Goal: Transaction & Acquisition: Purchase product/service

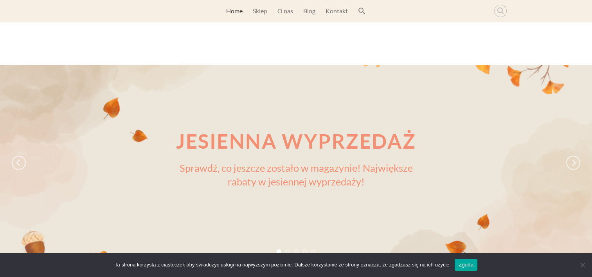
scroll to position [7, 0]
click at [261, 6] on link "Sklep" at bounding box center [260, 11] width 14 height 14
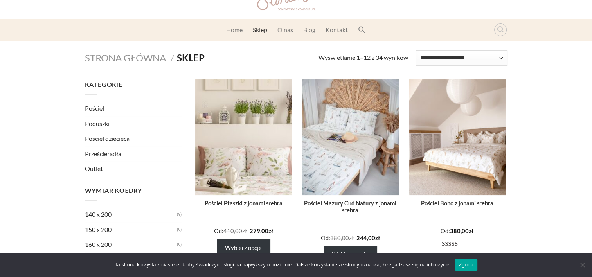
scroll to position [32, 0]
click at [102, 105] on link "Pościel" at bounding box center [133, 108] width 97 height 15
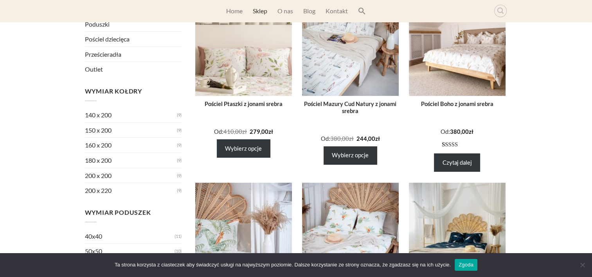
scroll to position [134, 0]
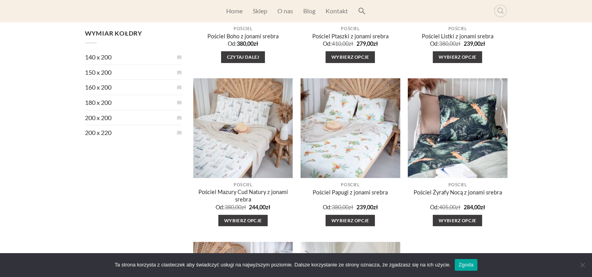
scroll to position [197, 0]
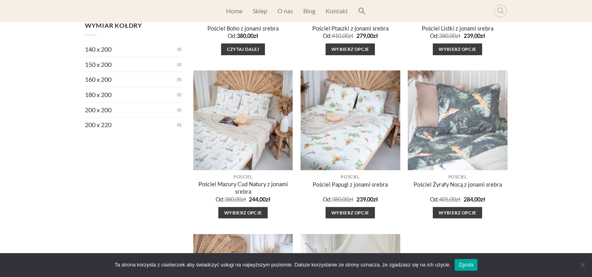
click at [450, 132] on img "Pościel Żyrafy Nocą z jonami srebra" at bounding box center [458, 121] width 110 height 110
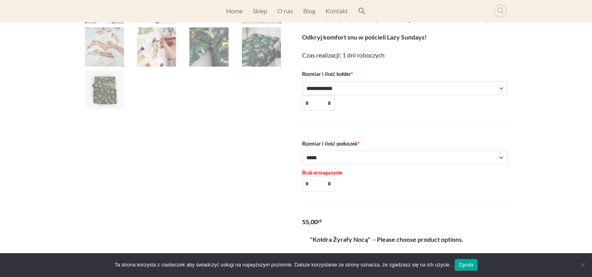
scroll to position [444, 0]
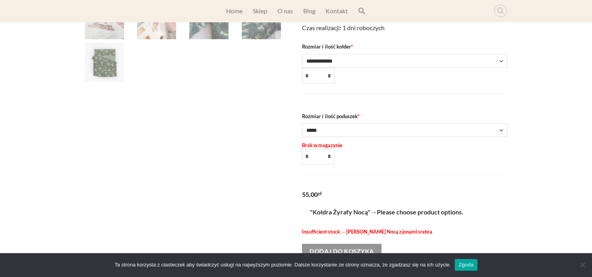
click at [347, 61] on select "**********" at bounding box center [404, 61] width 205 height 14
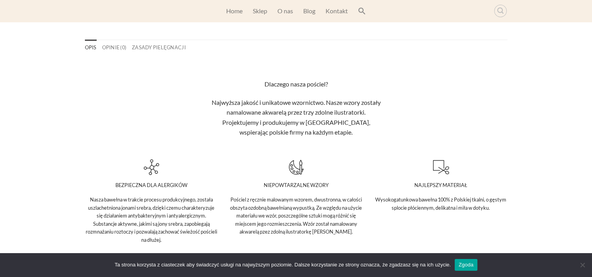
scroll to position [705, 0]
